Goal: Information Seeking & Learning: Learn about a topic

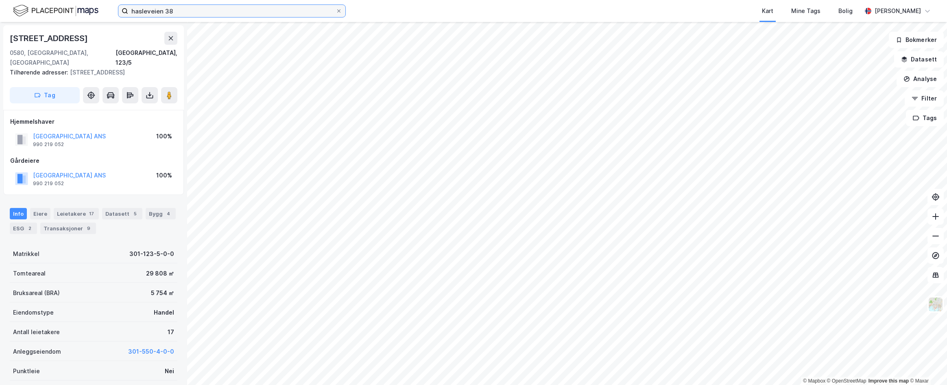
click at [194, 11] on input "hasleveien 38" at bounding box center [232, 11] width 208 height 12
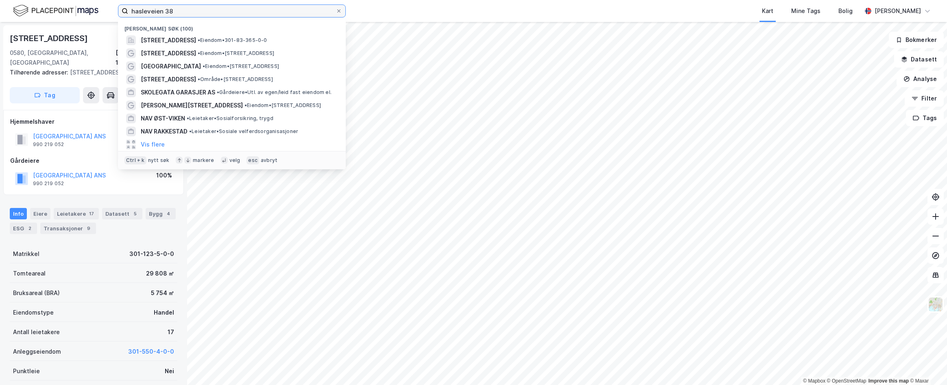
click at [194, 11] on input "hasleveien 38" at bounding box center [232, 11] width 208 height 12
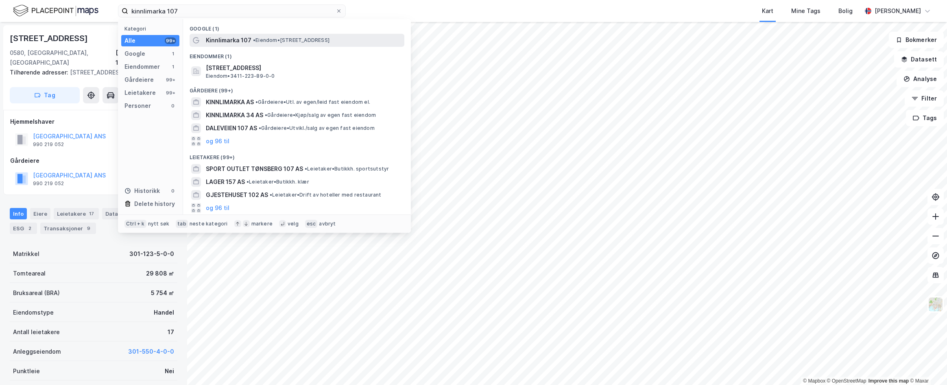
click at [238, 42] on span "Kinnlimarka 107" at bounding box center [229, 40] width 46 height 10
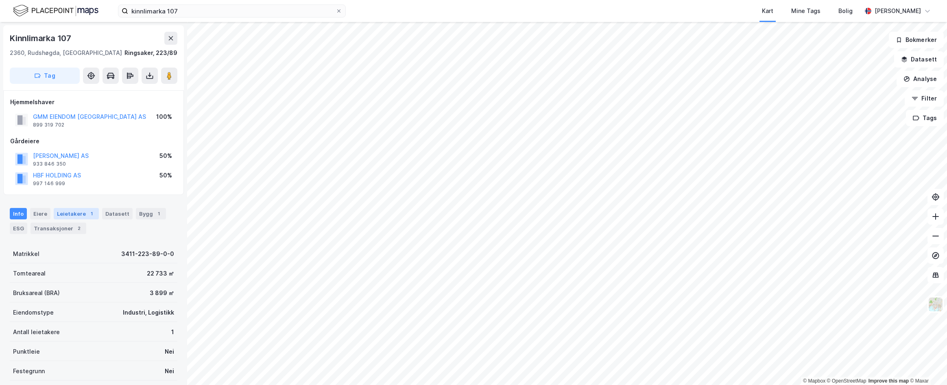
click at [70, 209] on div "Leietakere 1" at bounding box center [76, 213] width 45 height 11
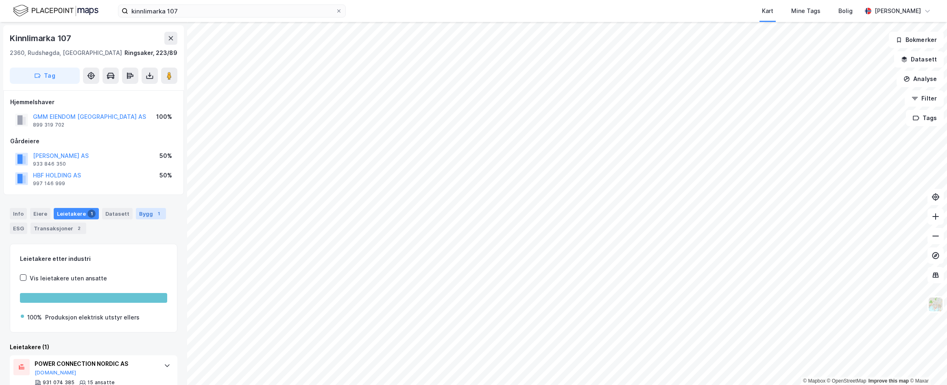
click at [148, 212] on div "Bygg 1" at bounding box center [151, 213] width 30 height 11
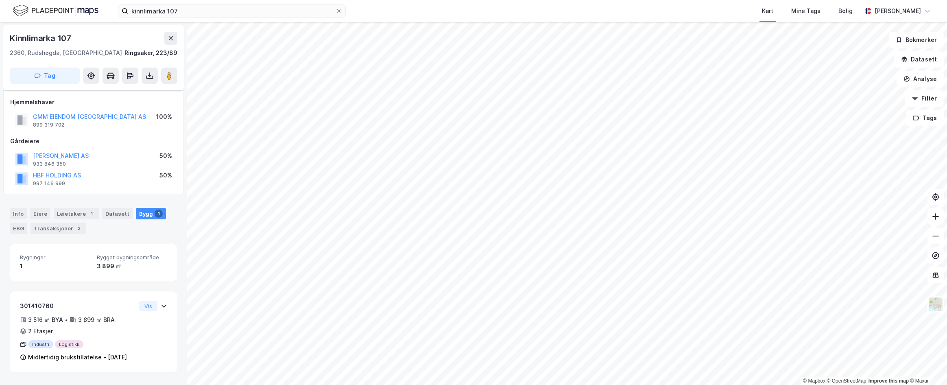
scroll to position [6, 0]
click at [19, 223] on div "ESG" at bounding box center [18, 228] width 17 height 11
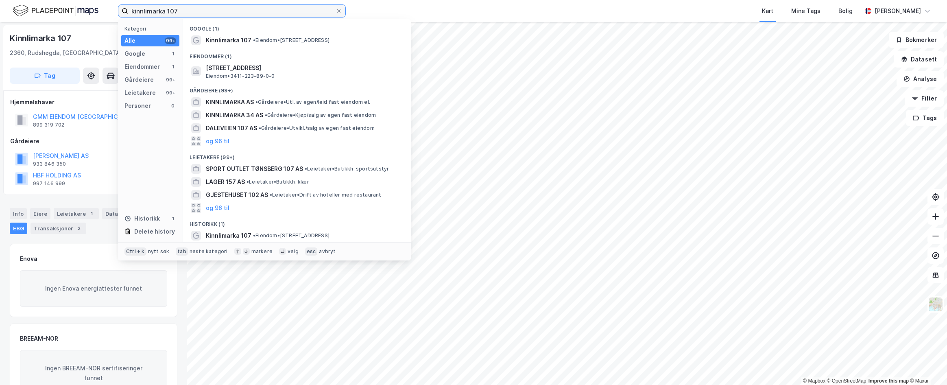
click at [186, 15] on input "kinnlimarka 107" at bounding box center [232, 11] width 208 height 12
click at [186, 13] on input "kinnlimarka 107" at bounding box center [232, 11] width 208 height 12
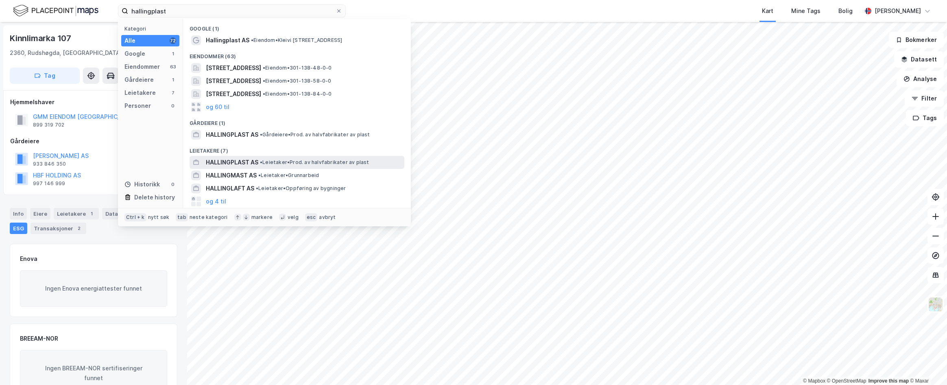
click at [246, 165] on span "HALLINGPLAST AS" at bounding box center [232, 162] width 52 height 10
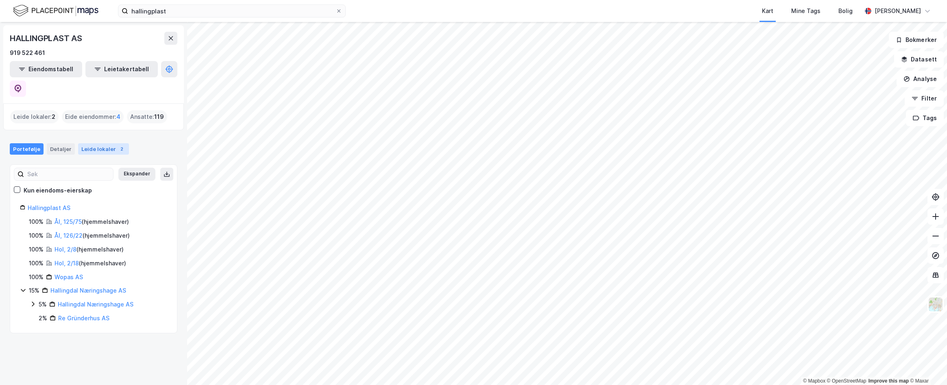
click at [105, 143] on div "Leide lokaler 2" at bounding box center [103, 148] width 51 height 11
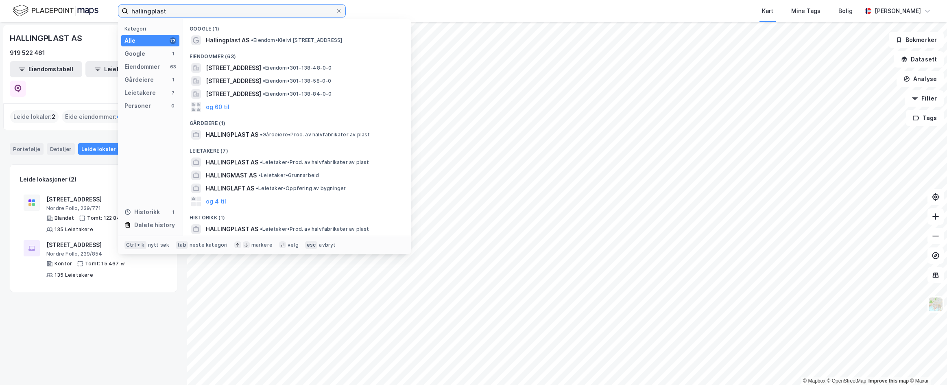
click at [214, 10] on input "hallingplast" at bounding box center [232, 11] width 208 height 12
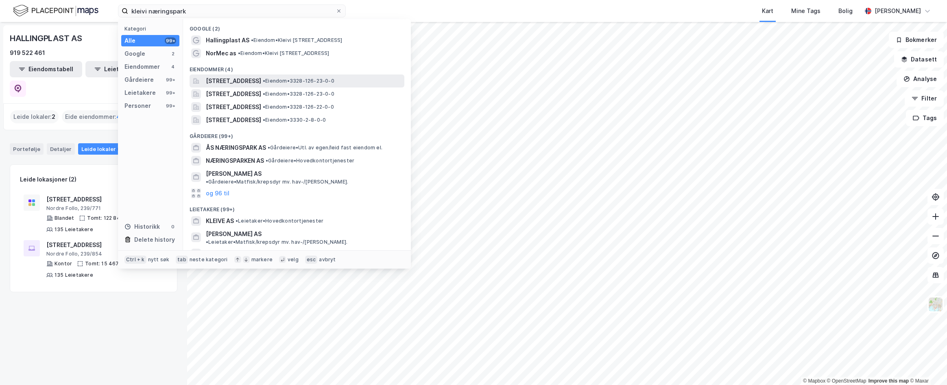
click at [251, 79] on span "[STREET_ADDRESS]" at bounding box center [233, 81] width 55 height 10
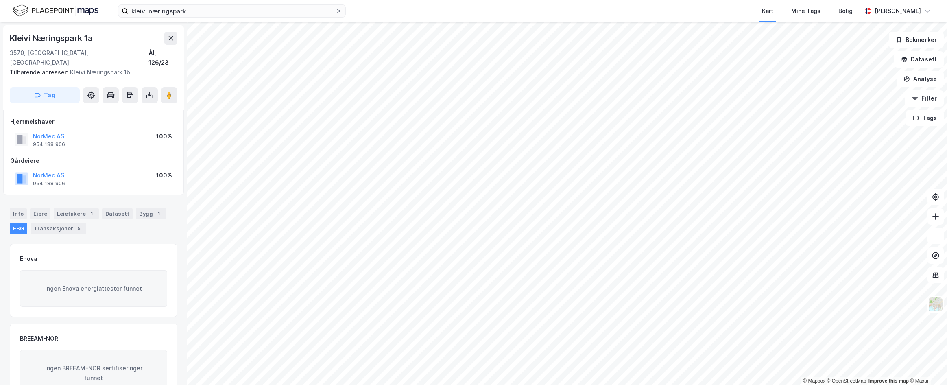
scroll to position [0, 0]
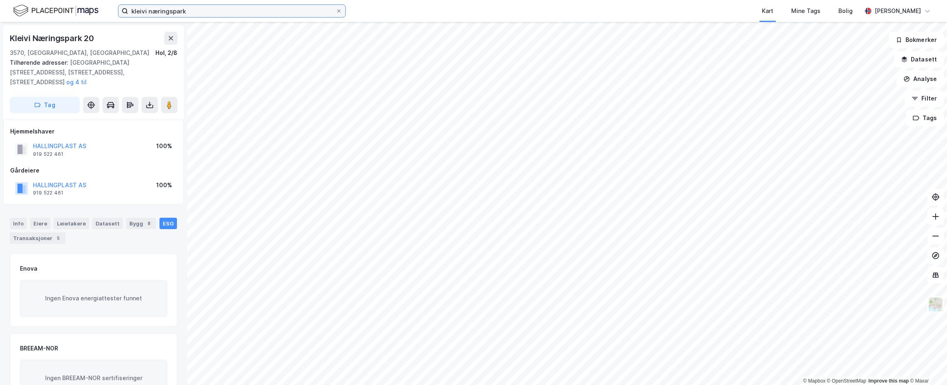
click at [158, 14] on input "kleivi næringspark" at bounding box center [232, 11] width 208 height 12
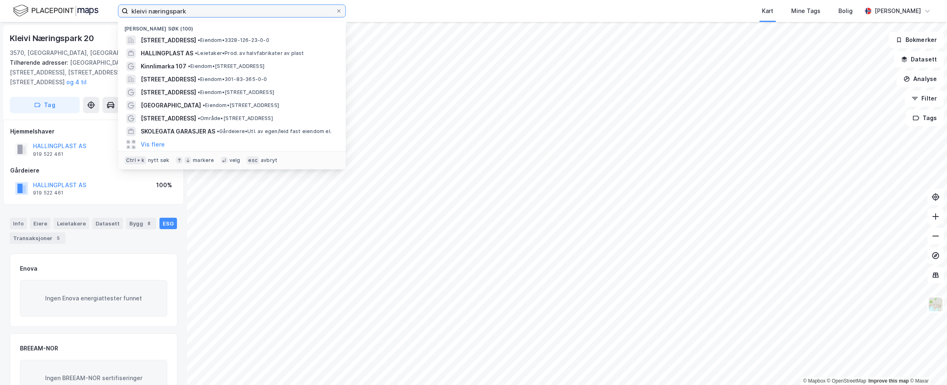
click at [158, 14] on input "kleivi næringspark" at bounding box center [232, 11] width 208 height 12
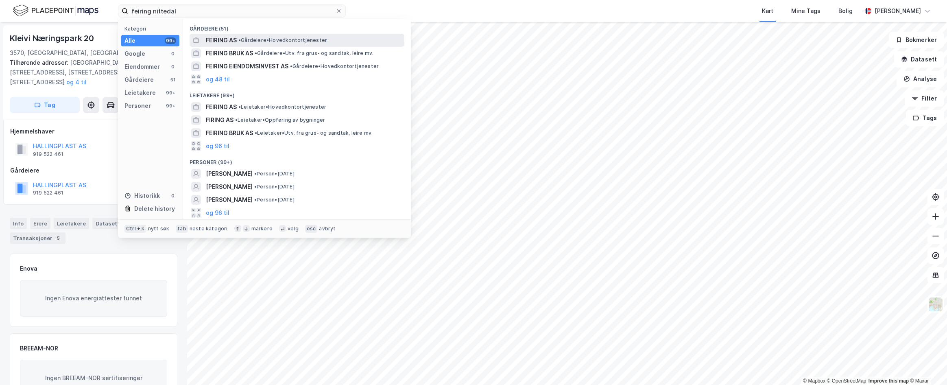
click at [239, 39] on span "•" at bounding box center [239, 40] width 2 height 6
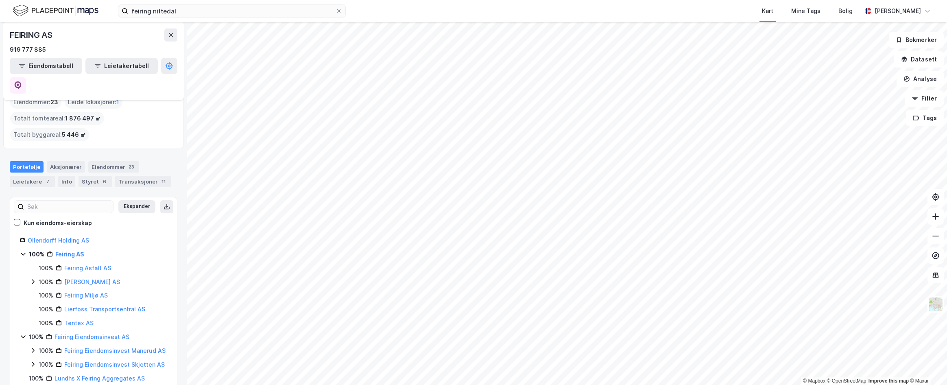
scroll to position [22, 0]
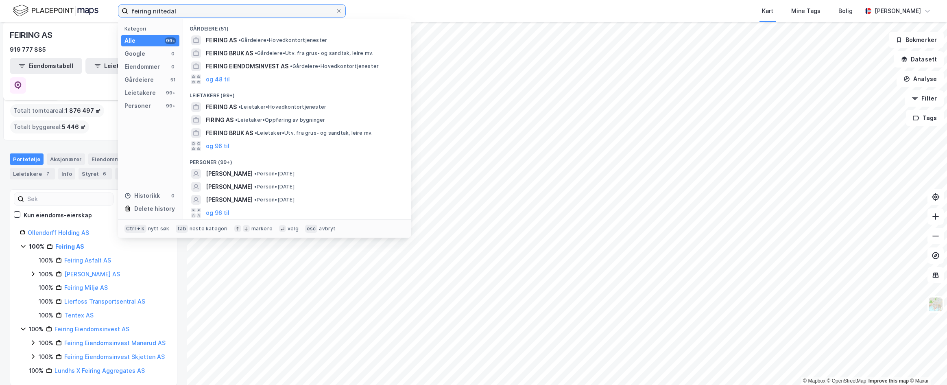
drag, startPoint x: 189, startPoint y: 11, endPoint x: 85, endPoint y: -1, distance: 105.2
click at [85, 0] on html "feiring nittedal Kategori Alle 99+ Google 0 Eiendommer 0 Gårdeiere 51 Leietaker…" at bounding box center [473, 192] width 947 height 385
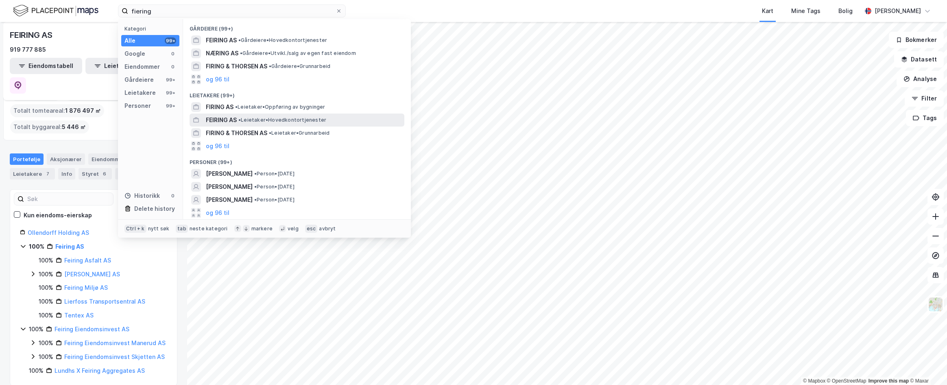
click at [225, 121] on span "FEIRING AS" at bounding box center [221, 120] width 31 height 10
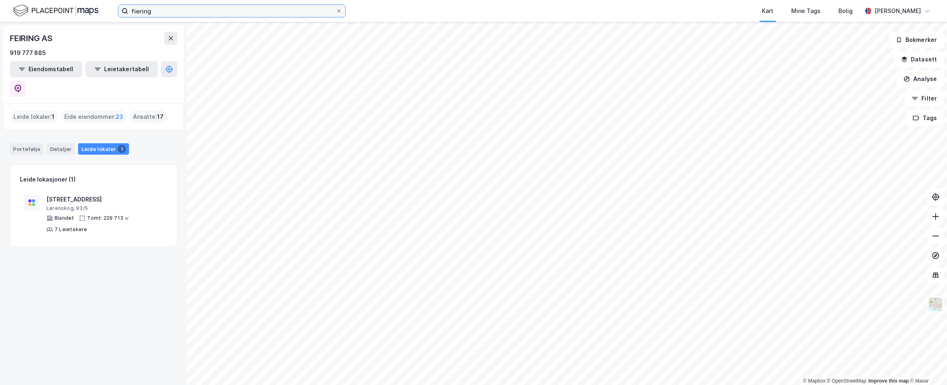
click at [224, 13] on input "fiering" at bounding box center [232, 11] width 208 height 12
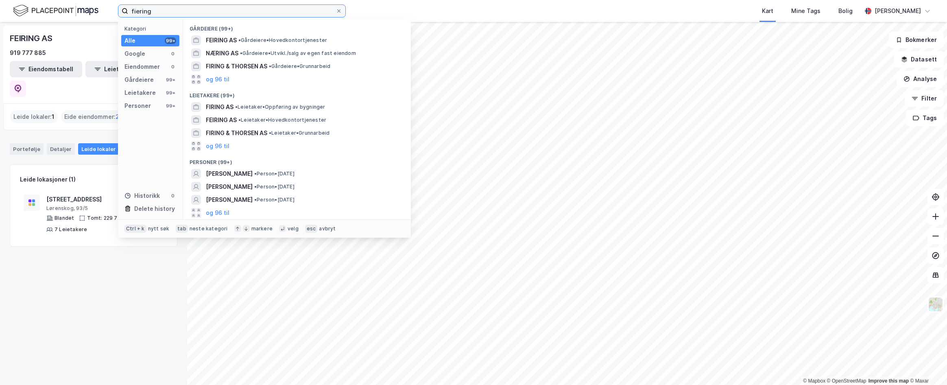
click at [224, 13] on input "fiering" at bounding box center [232, 11] width 208 height 12
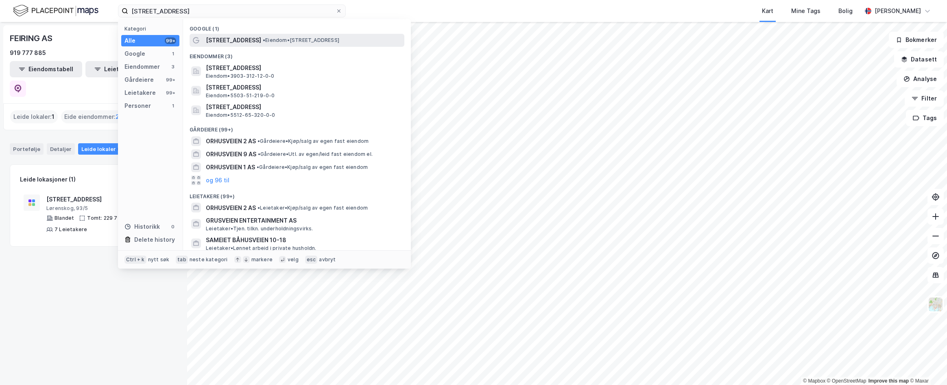
click at [263, 43] on span "•" at bounding box center [264, 40] width 2 height 6
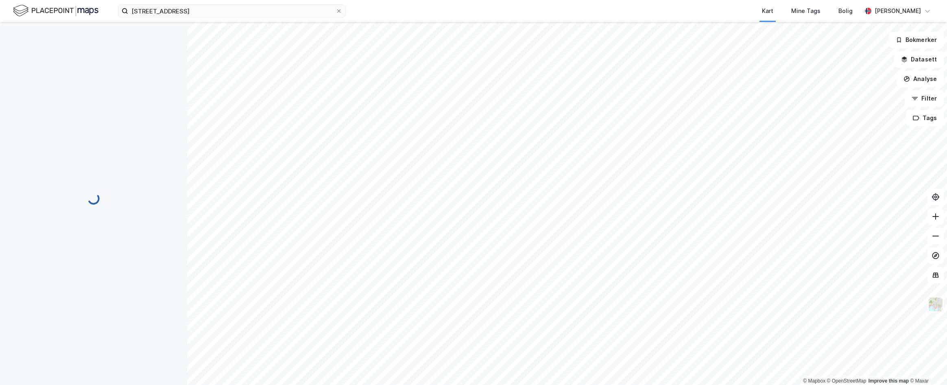
scroll to position [2, 0]
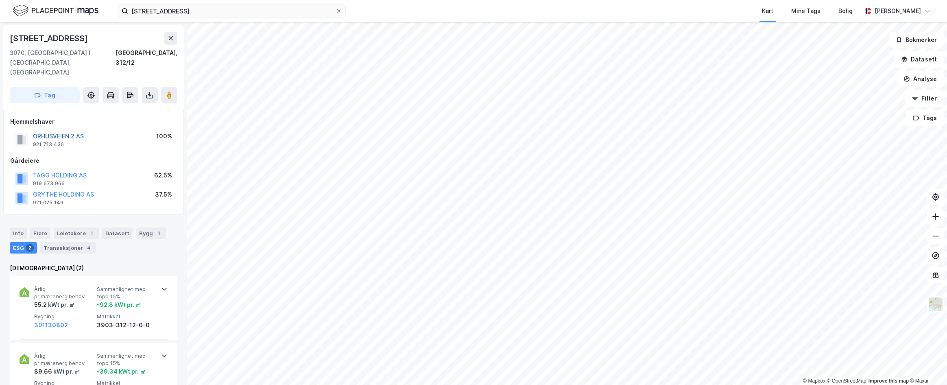
click at [0, 0] on button "ORHUSVEIEN 2 AS" at bounding box center [0, 0] width 0 height 0
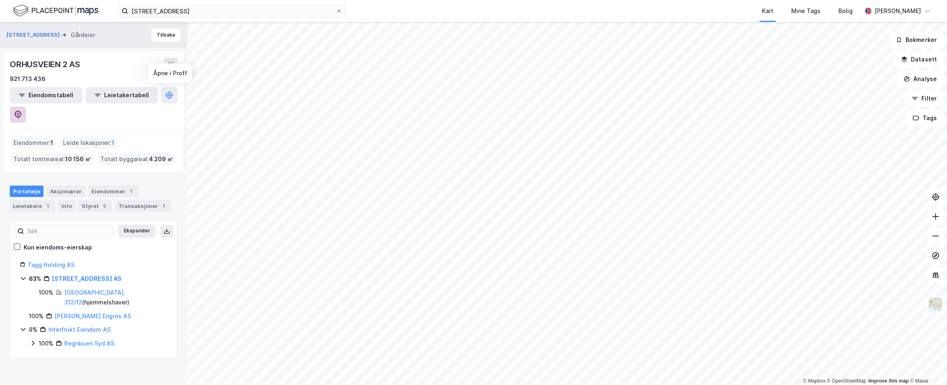
click at [22, 111] on icon at bounding box center [18, 115] width 8 height 8
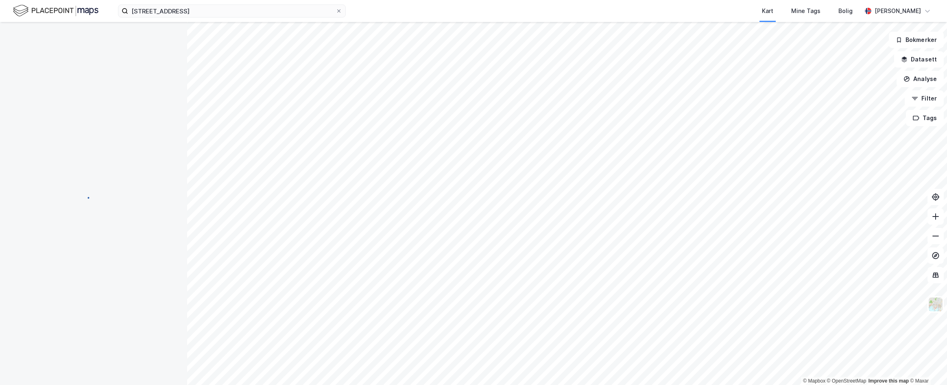
scroll to position [1, 0]
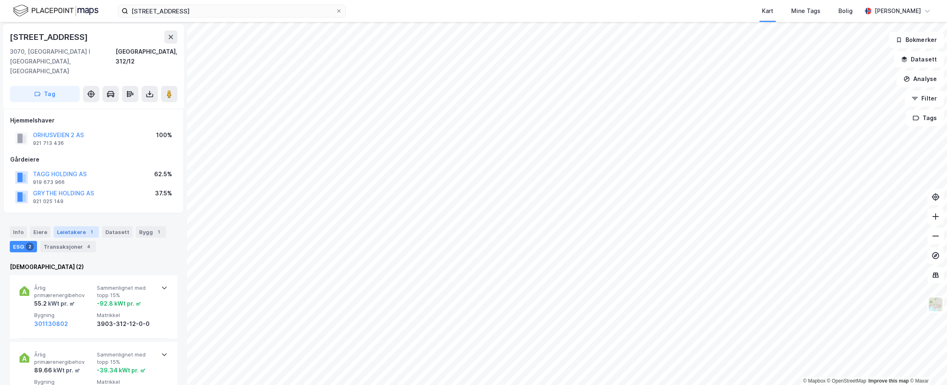
click at [76, 226] on div "Leietakere 1" at bounding box center [76, 231] width 45 height 11
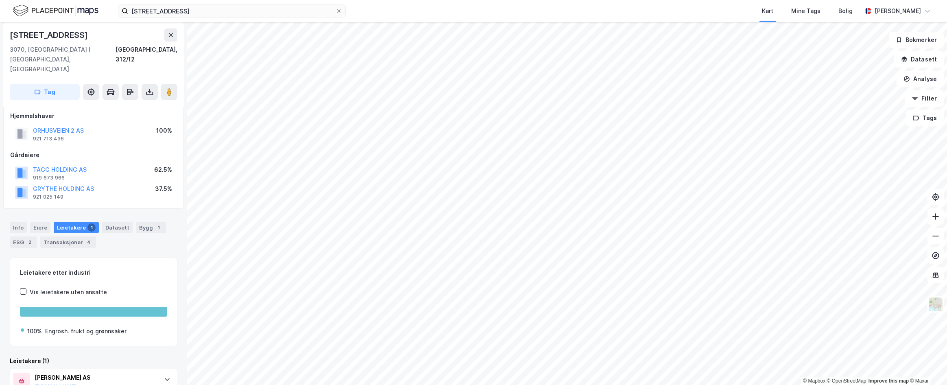
scroll to position [23, 0]
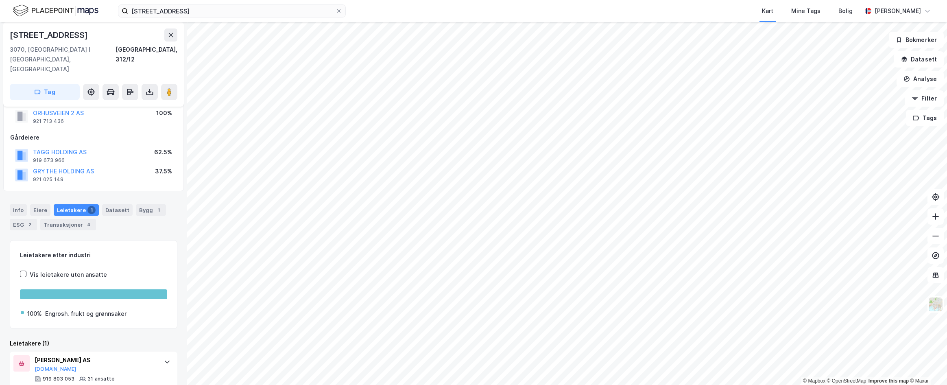
click at [147, 206] on div "Info [PERSON_NAME] 1 Datasett Bygg 1 ESG 2 Transaksjoner 4" at bounding box center [94, 217] width 168 height 26
click at [109, 204] on div "Info [PERSON_NAME] 1 Datasett Bygg 1 ESG 2 Transaksjoner 4" at bounding box center [94, 217] width 168 height 26
click at [155, 206] on div "1" at bounding box center [159, 210] width 8 height 8
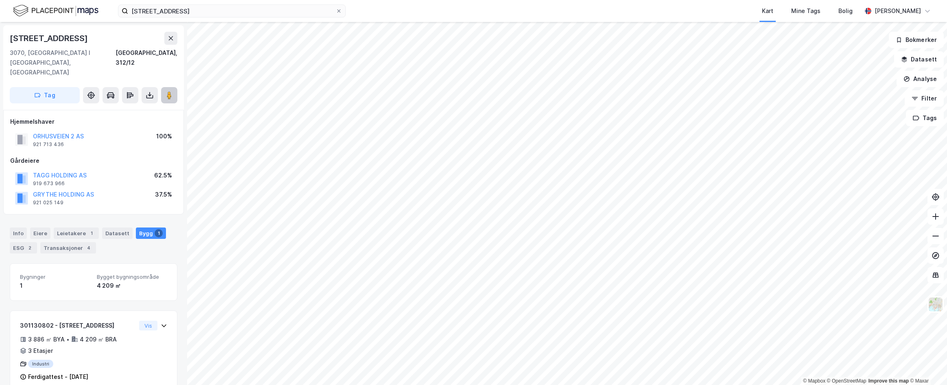
click at [173, 91] on icon at bounding box center [169, 95] width 8 height 8
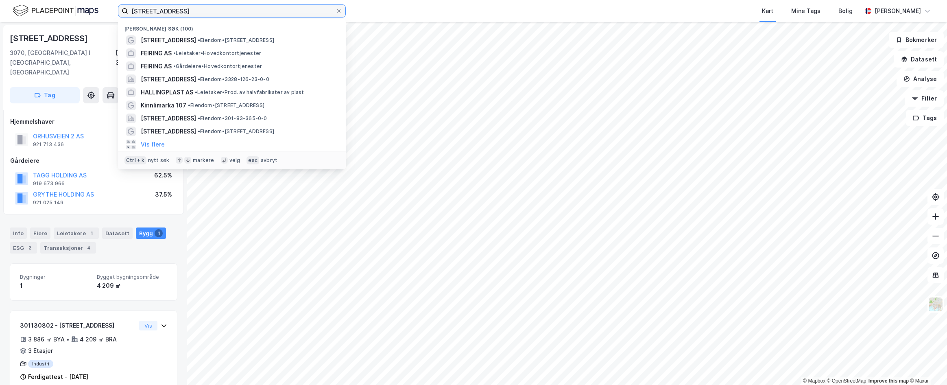
click at [135, 12] on input "[STREET_ADDRESS]" at bounding box center [232, 11] width 208 height 12
drag, startPoint x: 135, startPoint y: 12, endPoint x: 129, endPoint y: 7, distance: 8.2
click at [135, 13] on input "[STREET_ADDRESS]" at bounding box center [232, 11] width 208 height 12
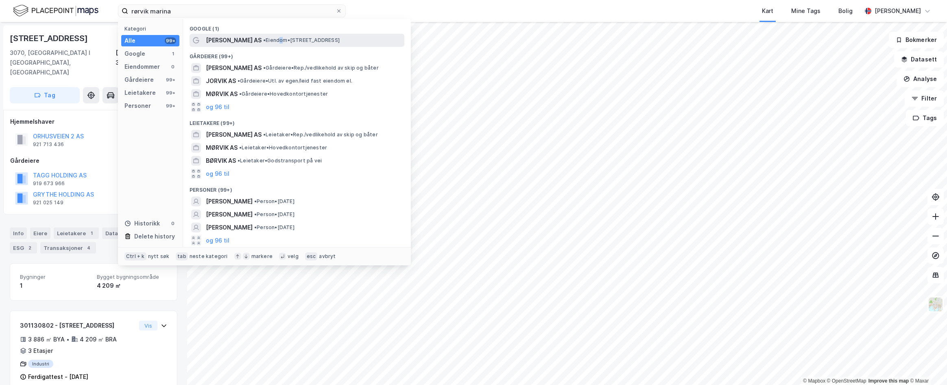
click at [275, 43] on span "• Eiendom • [STREET_ADDRESS]" at bounding box center [301, 40] width 76 height 7
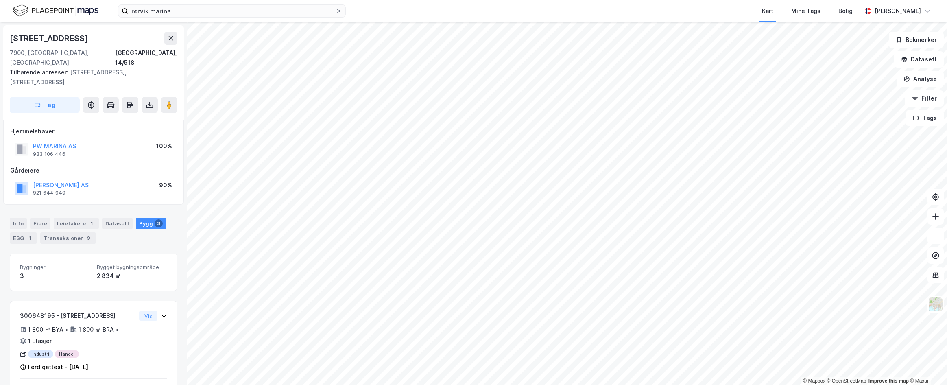
scroll to position [23, 0]
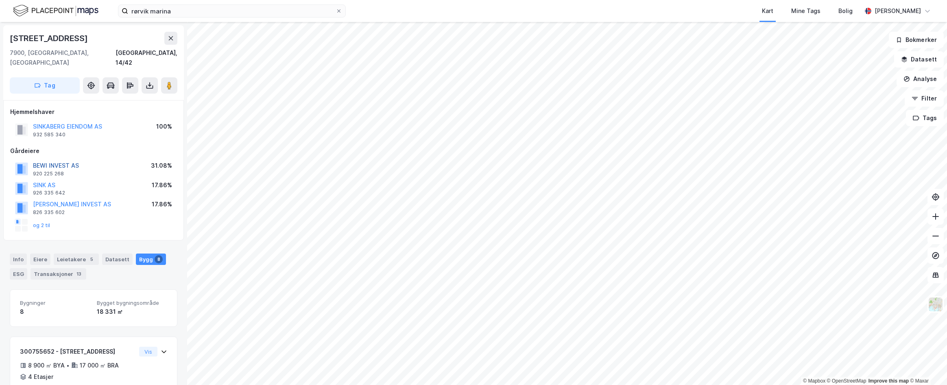
click at [0, 0] on button "BEWI INVEST AS" at bounding box center [0, 0] width 0 height 0
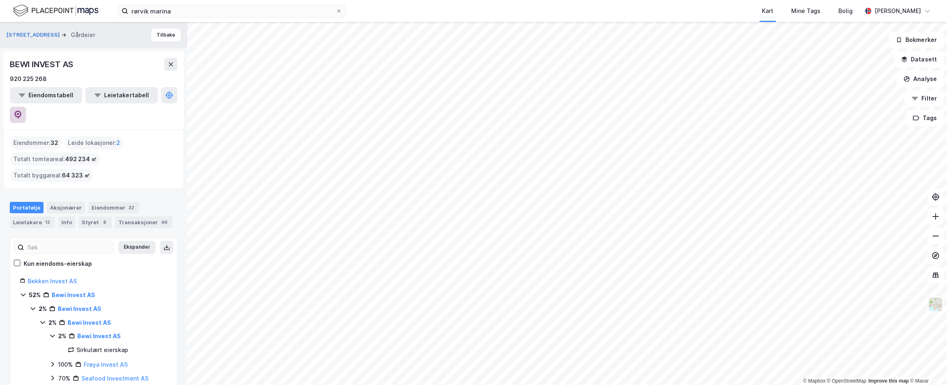
click at [22, 111] on icon at bounding box center [18, 115] width 8 height 8
click at [184, 11] on input "rørvik marina" at bounding box center [232, 11] width 208 height 12
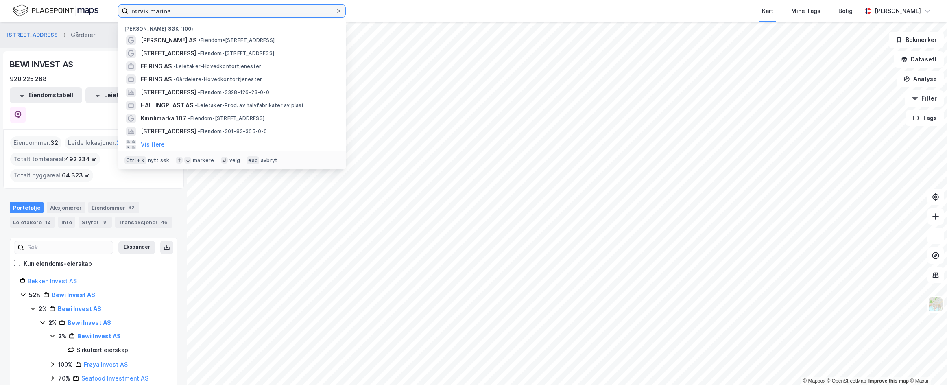
click at [184, 12] on input "rørvik marina" at bounding box center [232, 11] width 208 height 12
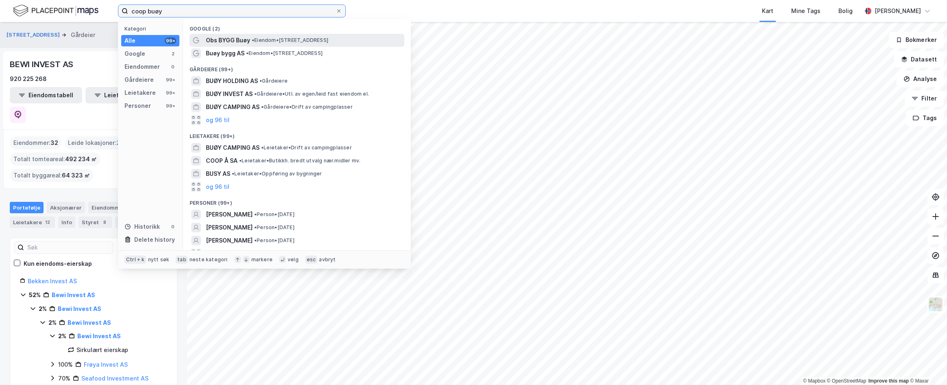
type input "coop buøy"
click at [229, 41] on span "Obs BYGG Buøy" at bounding box center [228, 40] width 44 height 10
